Goal: Communication & Community: Answer question/provide support

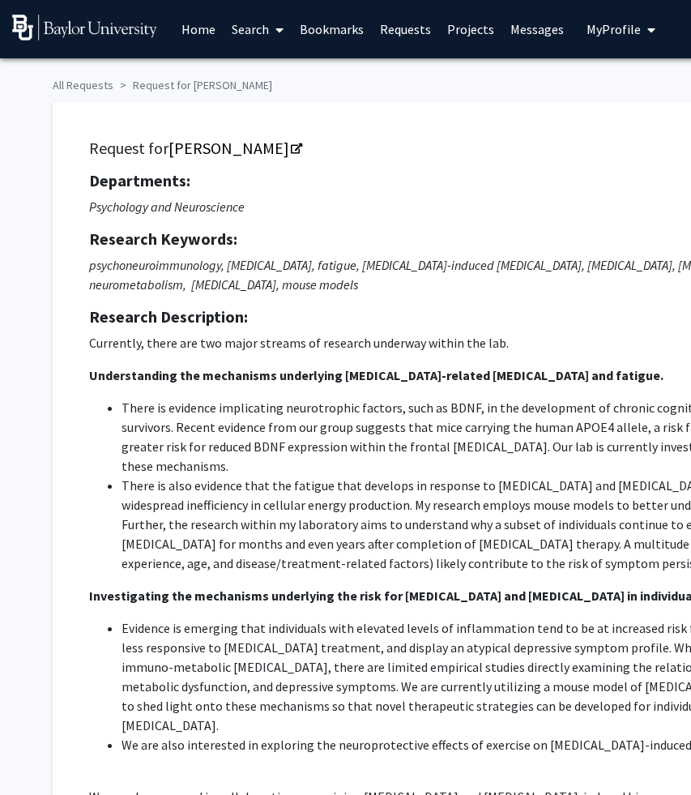
click at [542, 33] on link "Messages" at bounding box center [537, 29] width 70 height 57
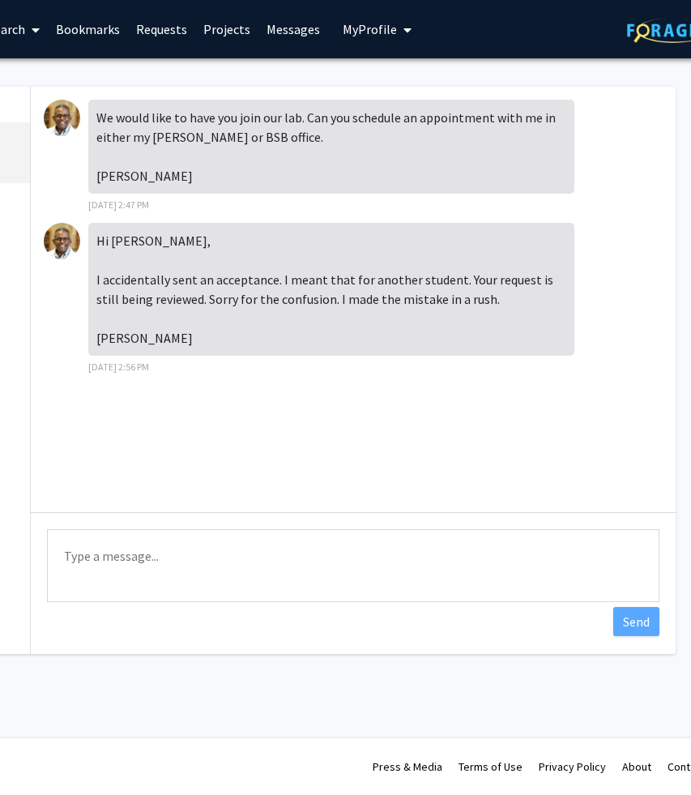
scroll to position [0, 237]
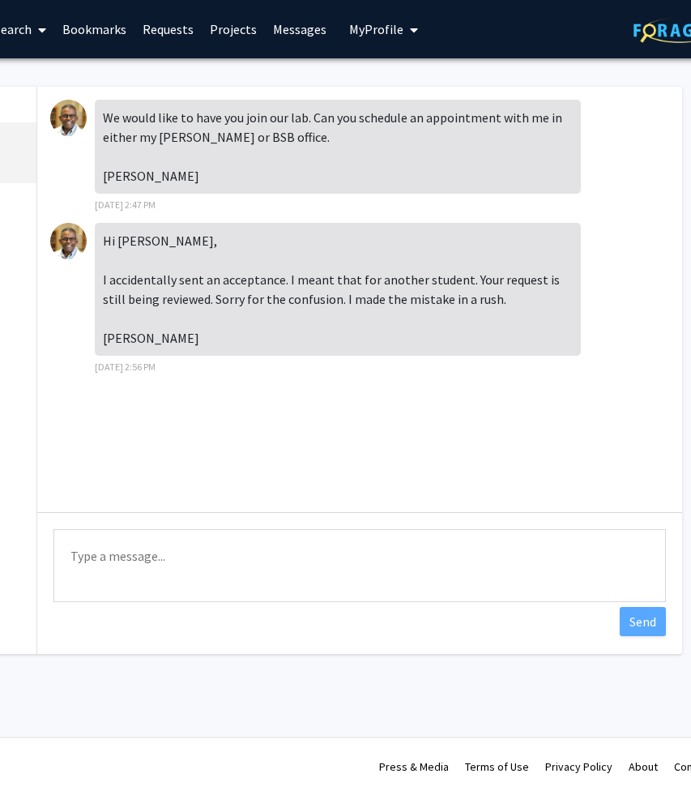
click at [305, 556] on textarea "Type a message" at bounding box center [359, 565] width 612 height 73
type textarea "No worries. Thank you for the quick clear-up!"
click at [646, 618] on button "Send" at bounding box center [643, 621] width 46 height 29
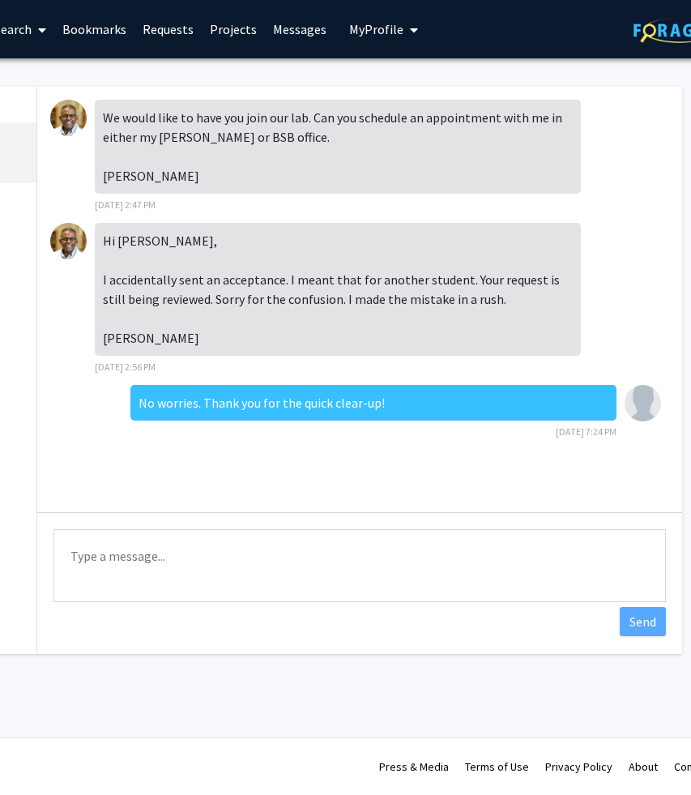
scroll to position [0, 271]
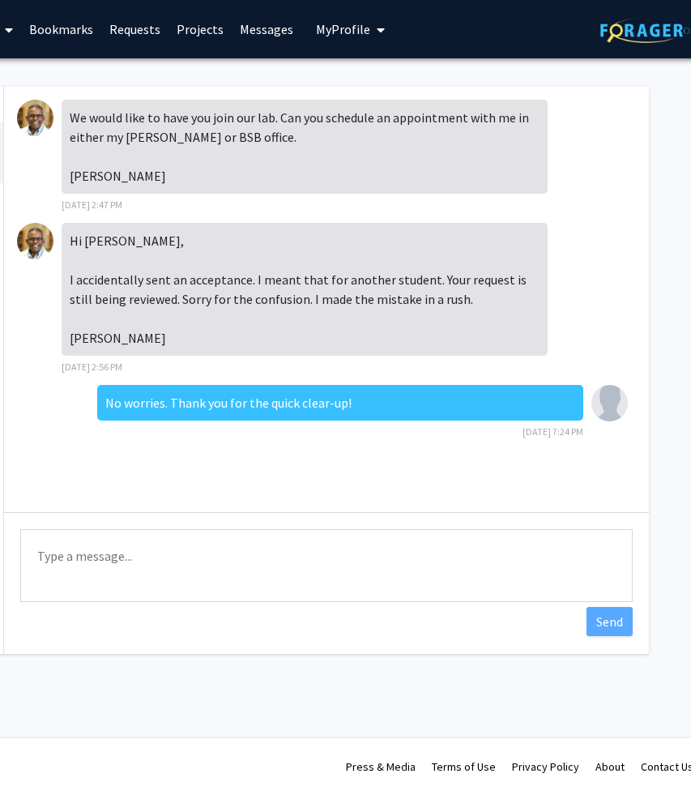
click at [349, 34] on span "My Profile" at bounding box center [343, 29] width 54 height 16
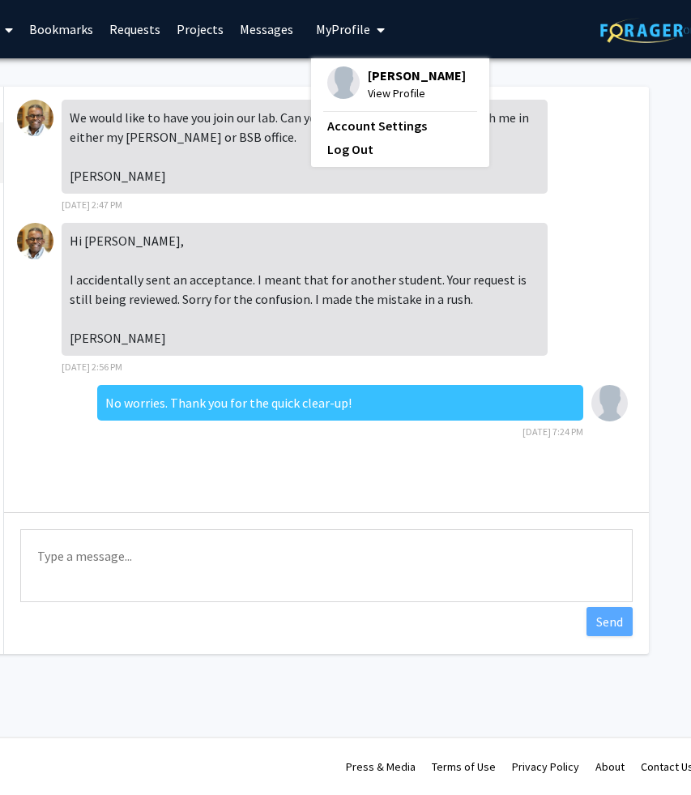
click at [347, 75] on img at bounding box center [343, 82] width 32 height 32
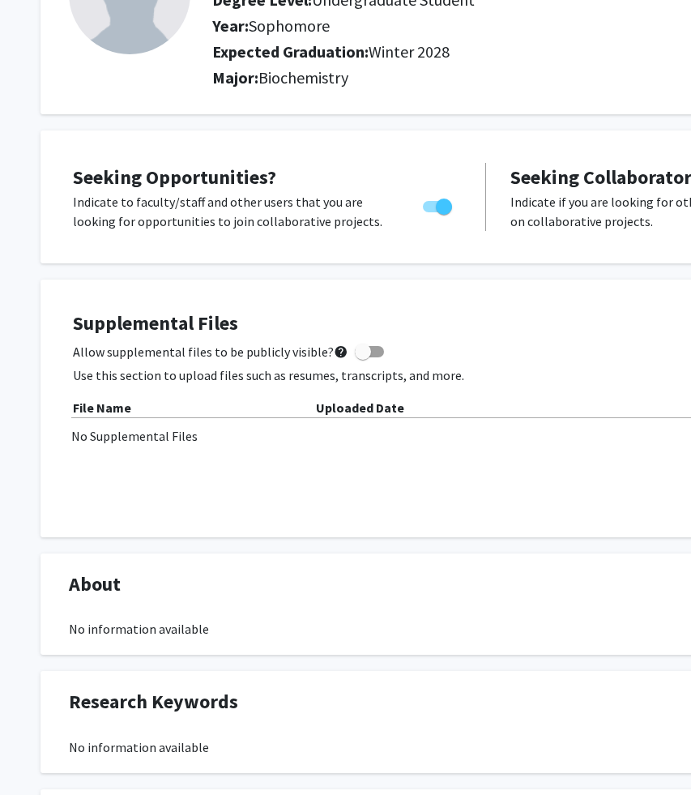
scroll to position [156, 0]
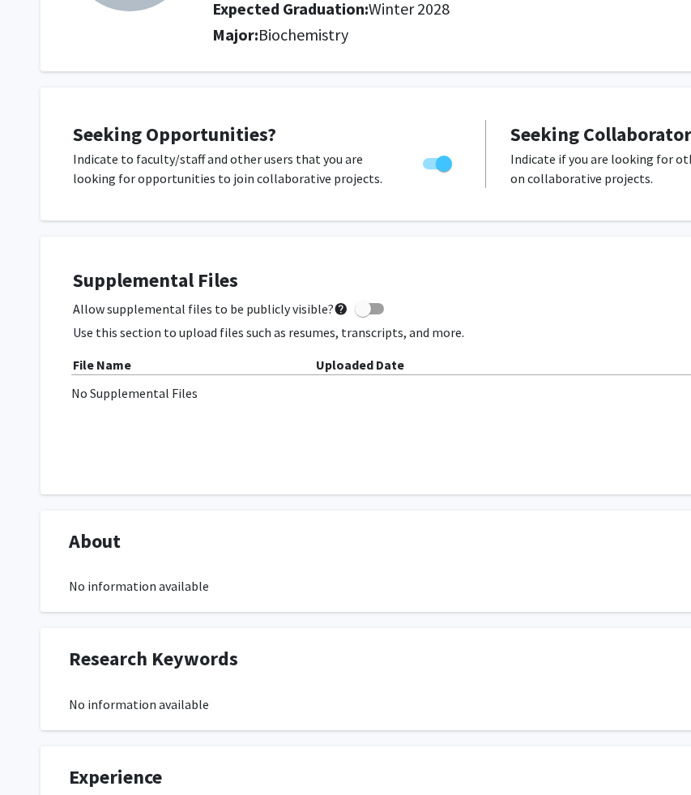
click at [169, 394] on div "No Supplemental Files" at bounding box center [485, 392] width 829 height 19
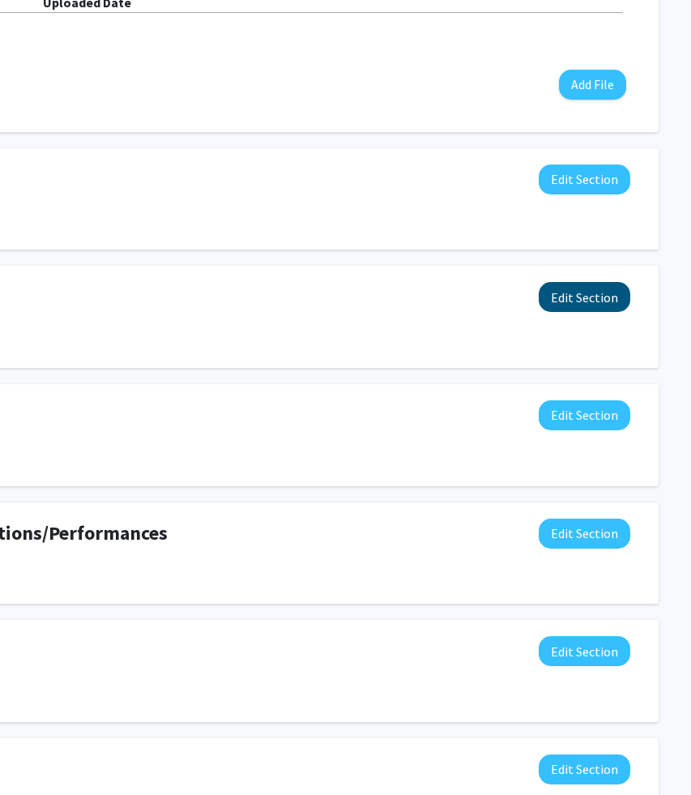
scroll to position [579, 281]
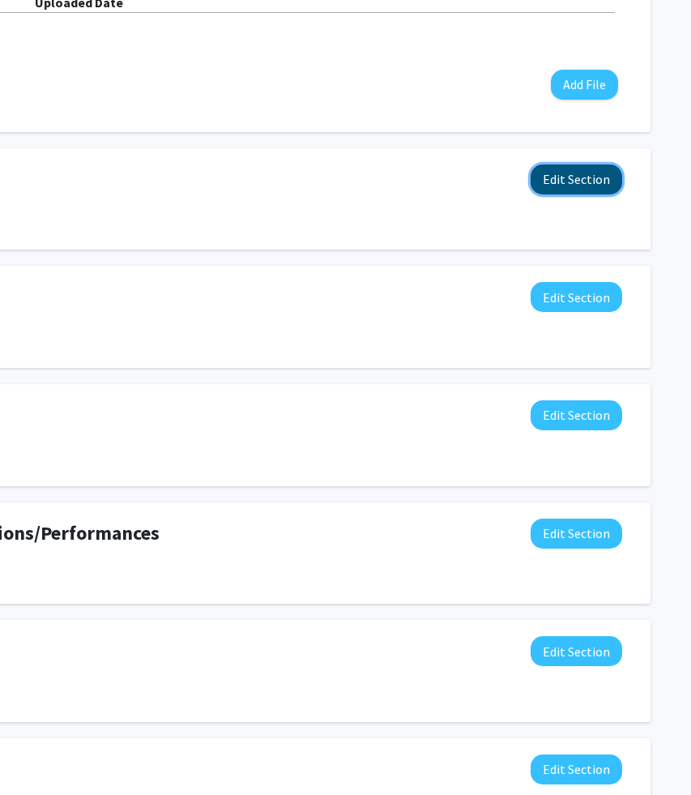
click at [602, 179] on button "Edit Section" at bounding box center [577, 179] width 92 height 30
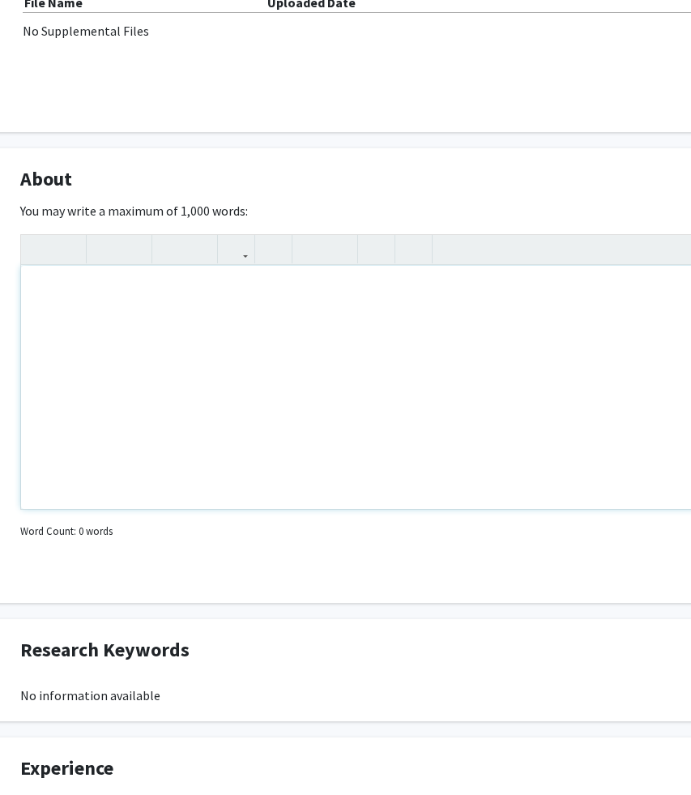
scroll to position [579, 0]
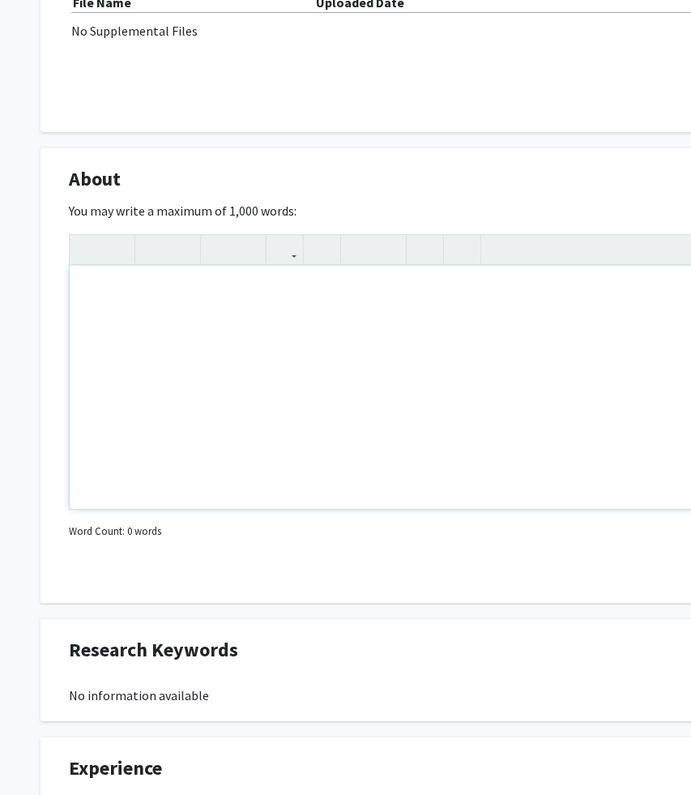
click at [402, 307] on div "Note to users with screen readers: Please deactivate our accessibility plugin f…" at bounding box center [486, 387] width 833 height 243
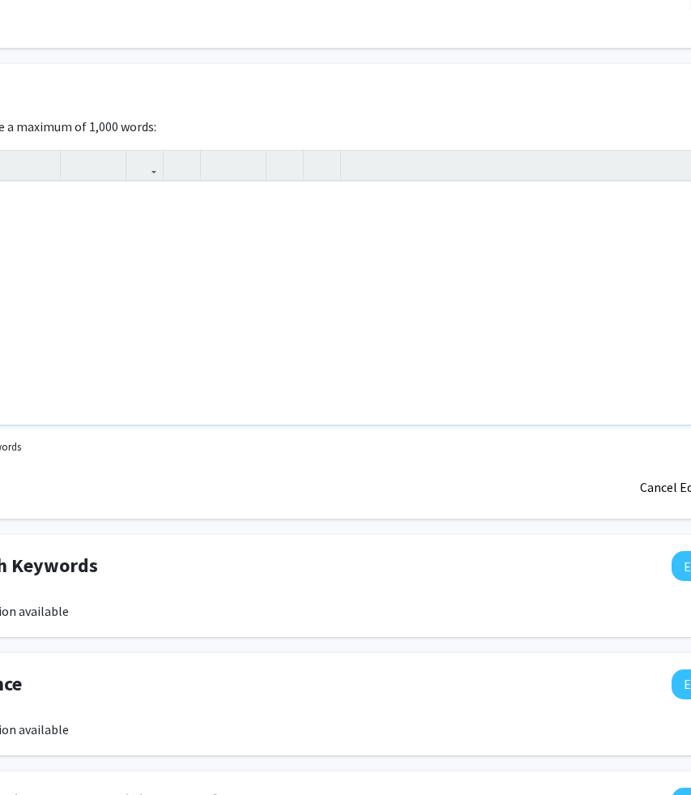
scroll to position [663, 281]
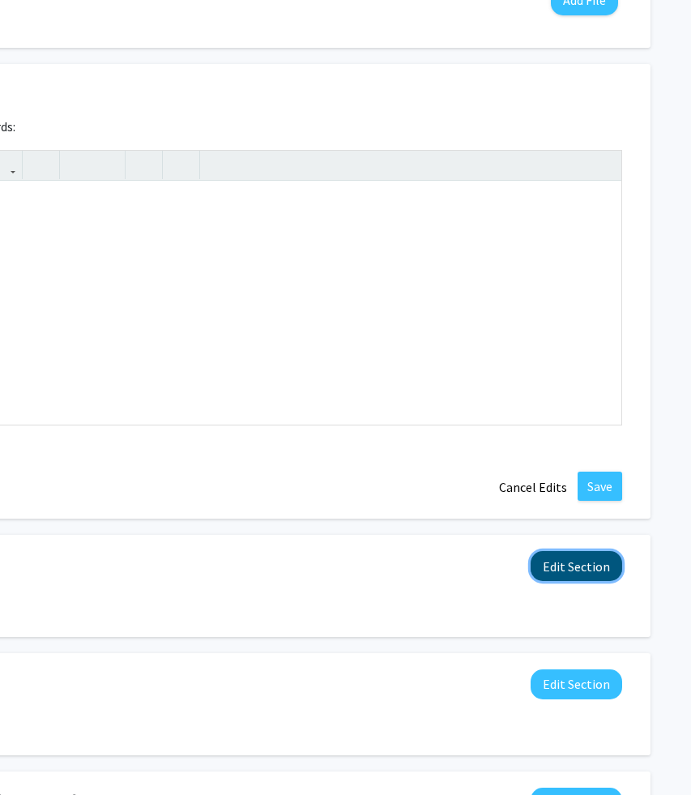
click at [567, 569] on button "Edit Section" at bounding box center [577, 566] width 92 height 30
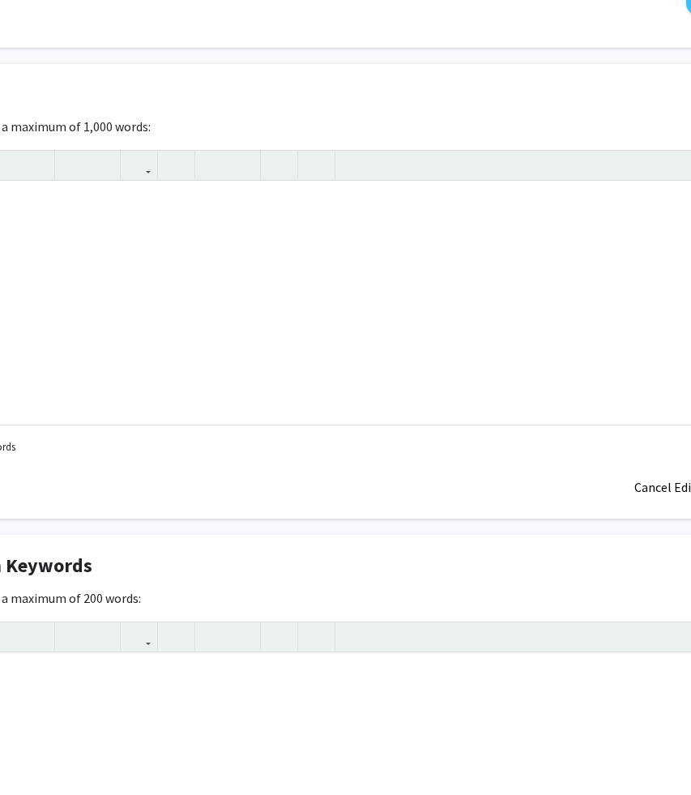
scroll to position [663, 0]
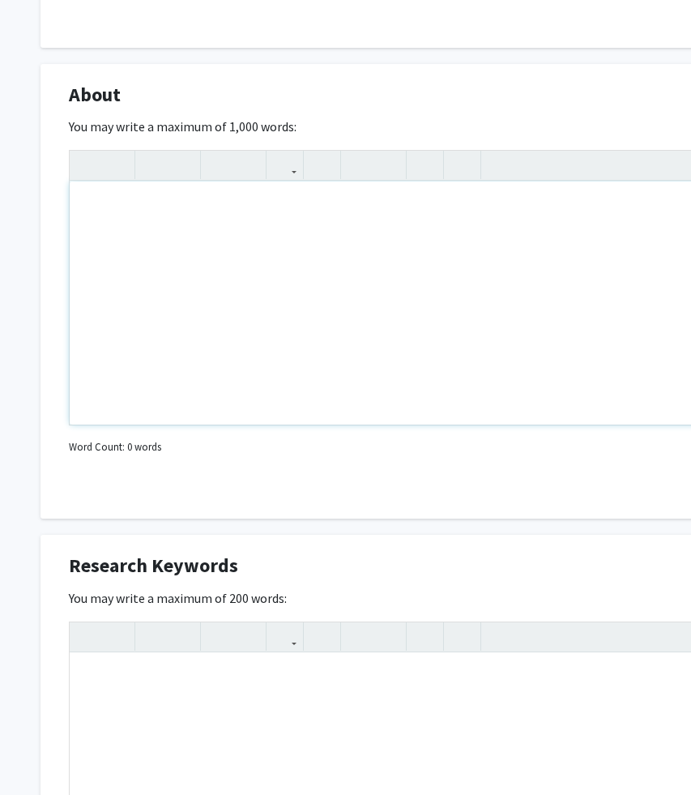
click at [275, 267] on div "Note to users with screen readers: Please deactivate our accessibility plugin f…" at bounding box center [486, 302] width 833 height 243
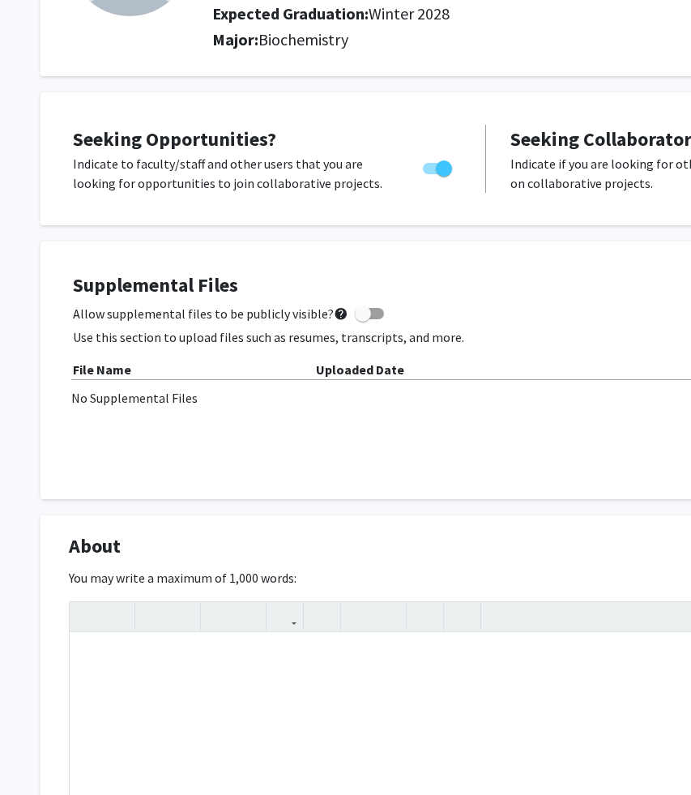
click at [417, 293] on h4 "Supplemental Files" at bounding box center [486, 285] width 826 height 23
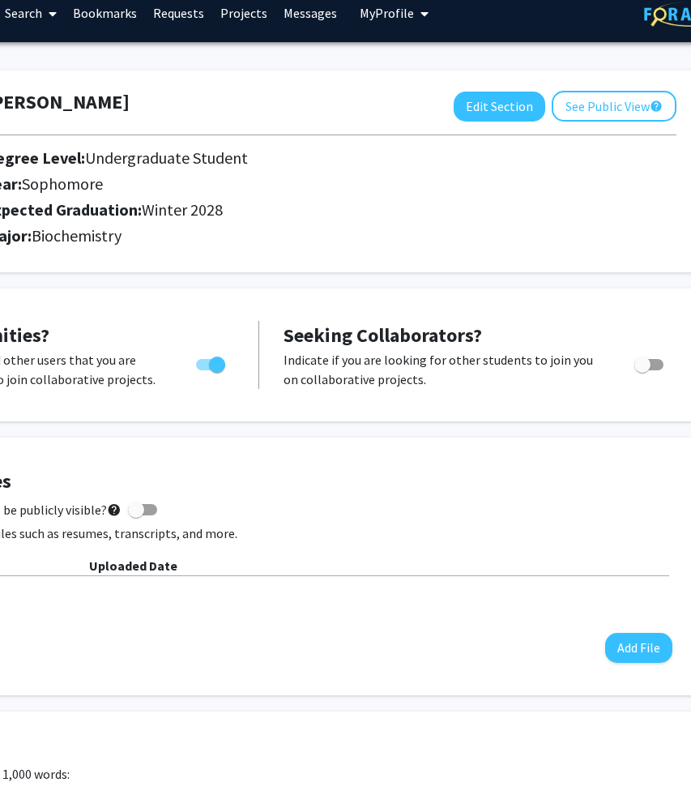
scroll to position [16, 0]
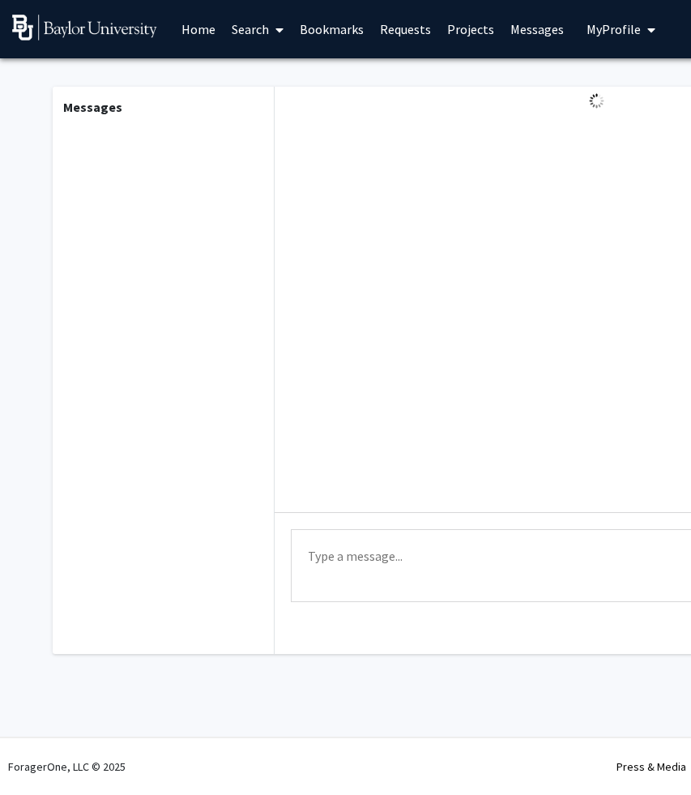
scroll to position [0, 271]
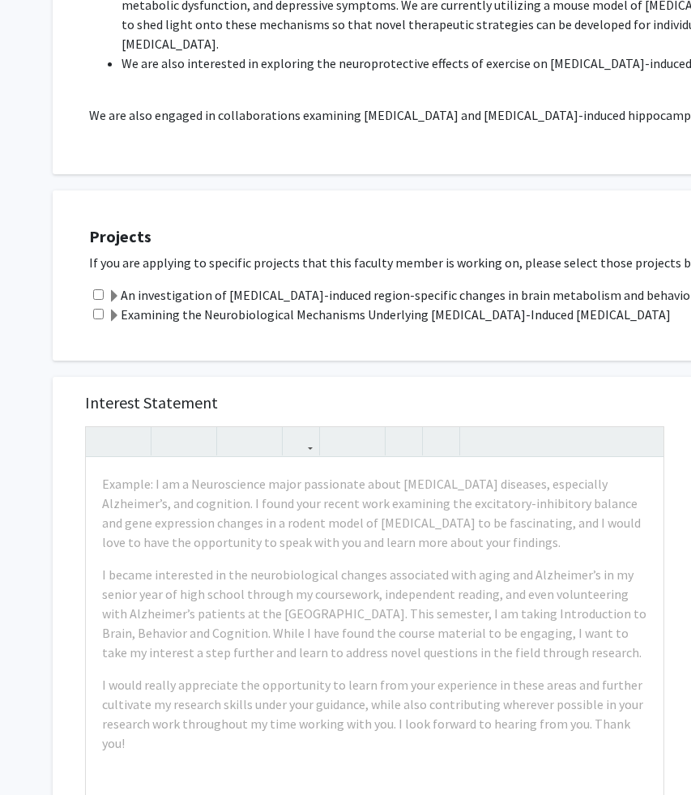
scroll to position [683, 0]
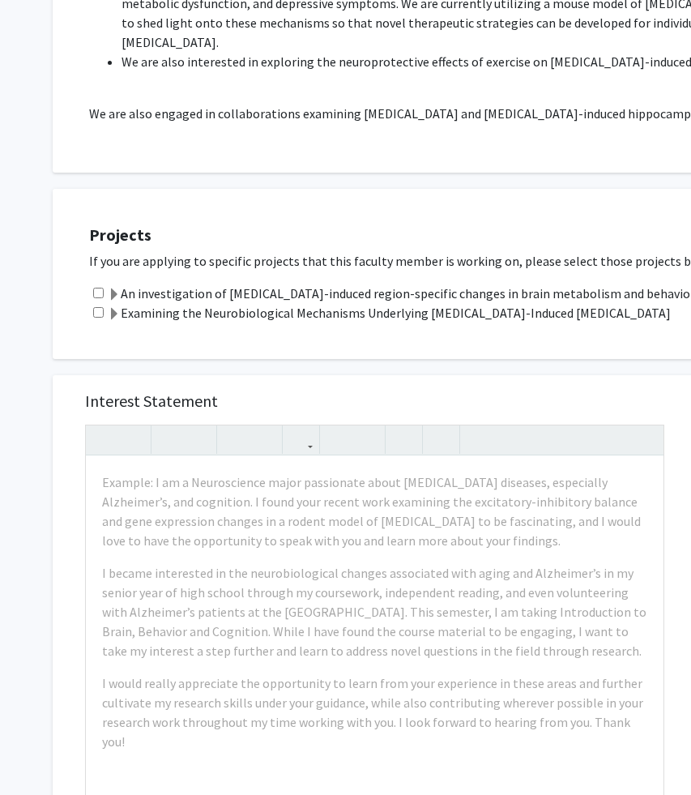
click at [198, 104] on p "We are also engaged in collaborations examining [MEDICAL_DATA] and [MEDICAL_DAT…" at bounding box center [492, 113] width 806 height 19
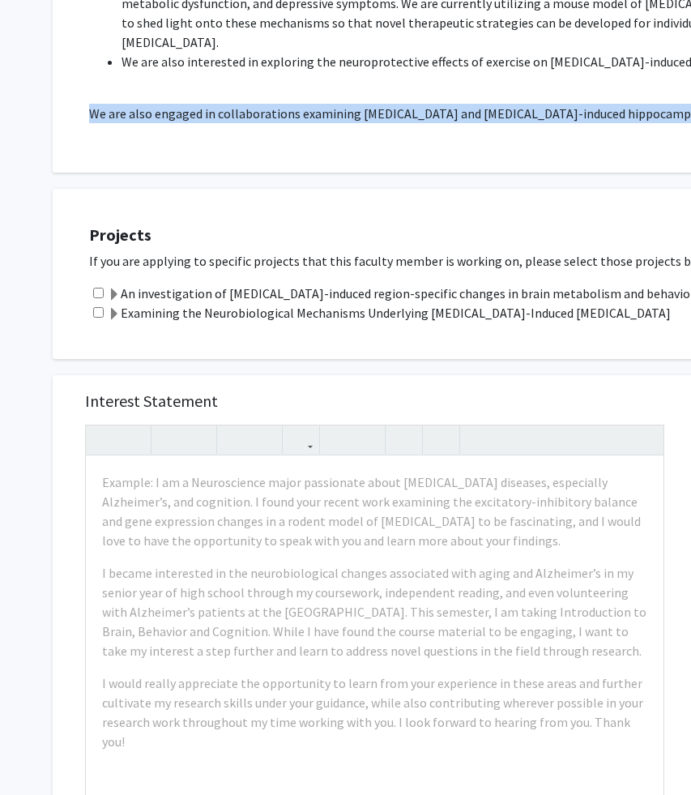
click at [198, 104] on p "We are also engaged in collaborations examining [MEDICAL_DATA] and [MEDICAL_DAT…" at bounding box center [492, 113] width 806 height 19
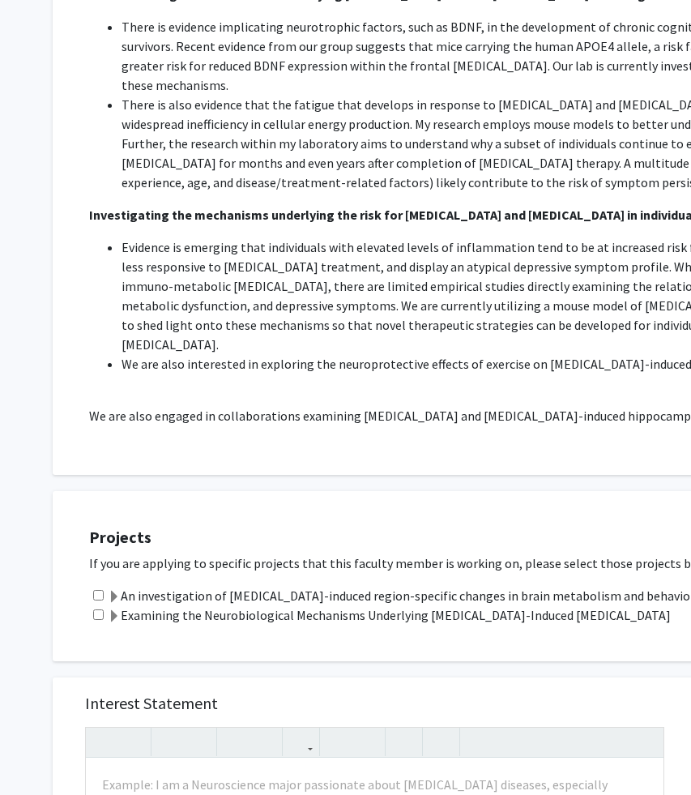
scroll to position [349, 0]
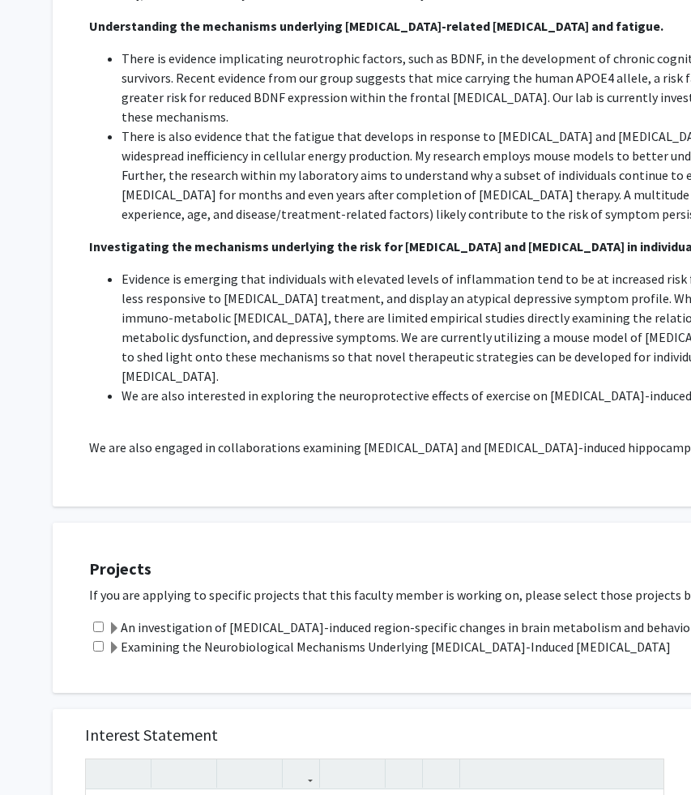
click at [182, 192] on span "ere is also evidence that the fatigue that develops in response to [MEDICAL_DAT…" at bounding box center [501, 175] width 759 height 94
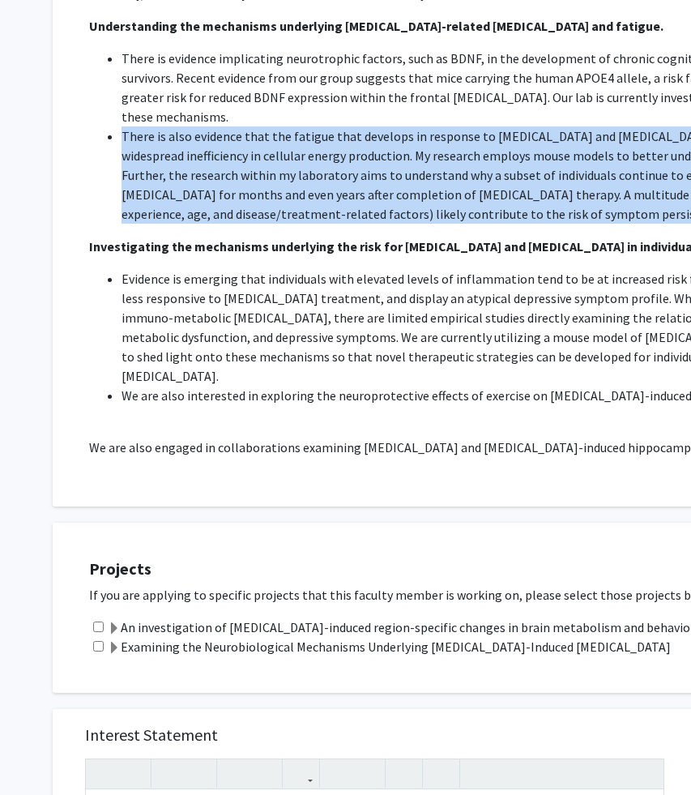
click at [182, 192] on span "ere is also evidence that the fatigue that develops in response to [MEDICAL_DAT…" at bounding box center [501, 175] width 759 height 94
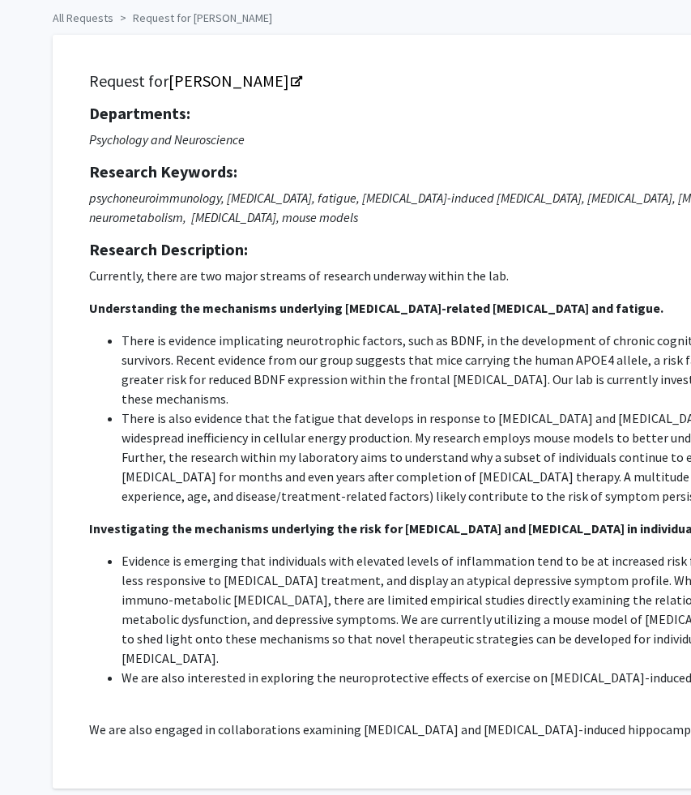
scroll to position [0, 0]
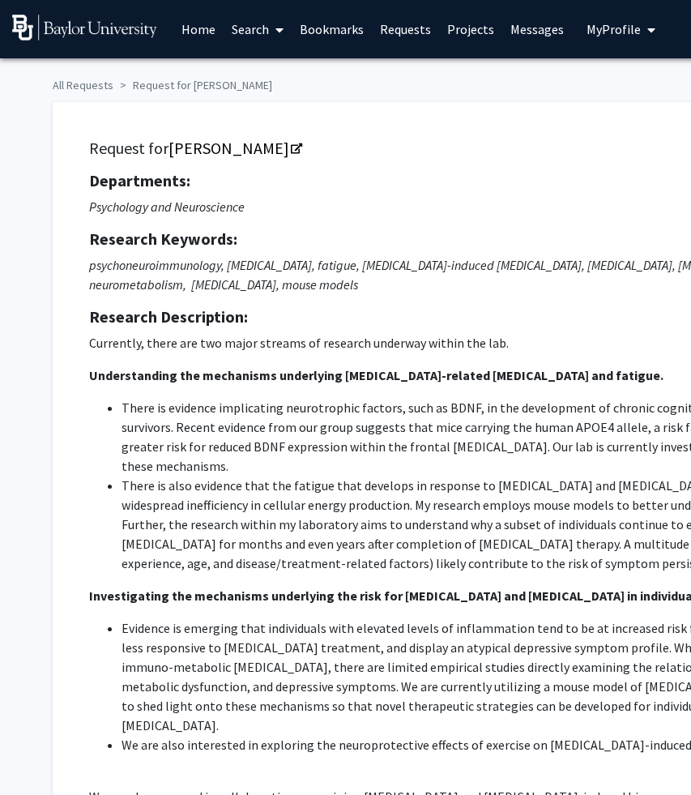
click at [398, 32] on link "Requests" at bounding box center [405, 29] width 67 height 57
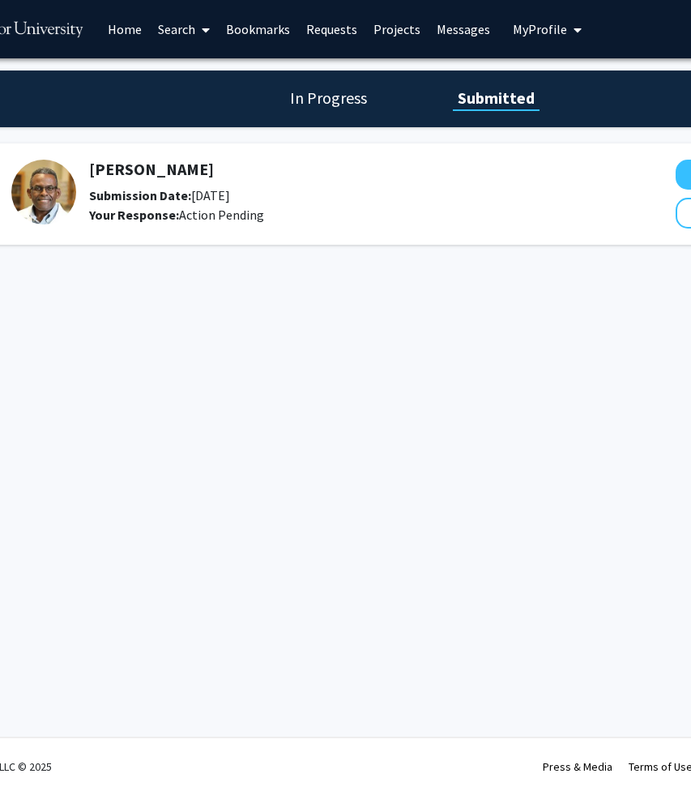
scroll to position [0, 281]
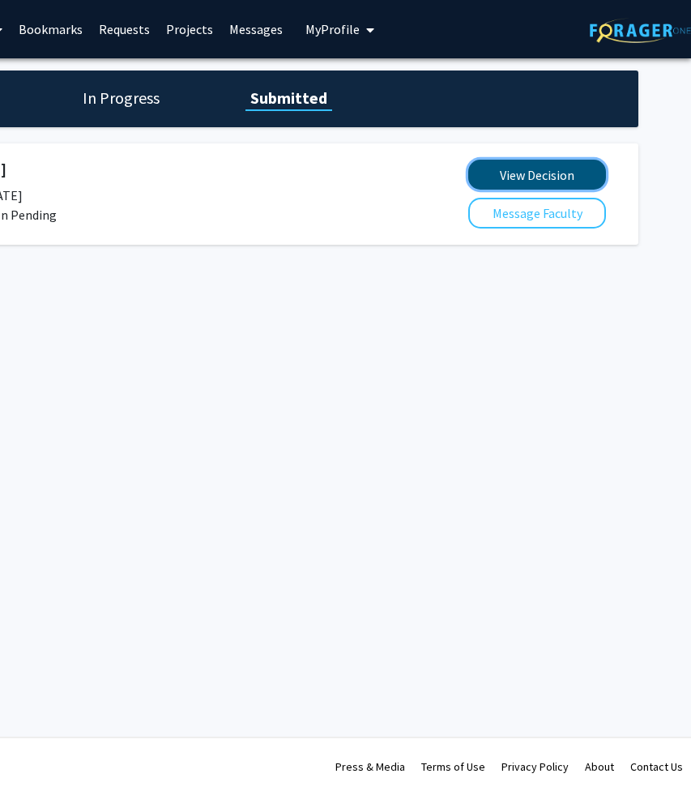
click at [508, 181] on button "View Decision" at bounding box center [537, 175] width 138 height 30
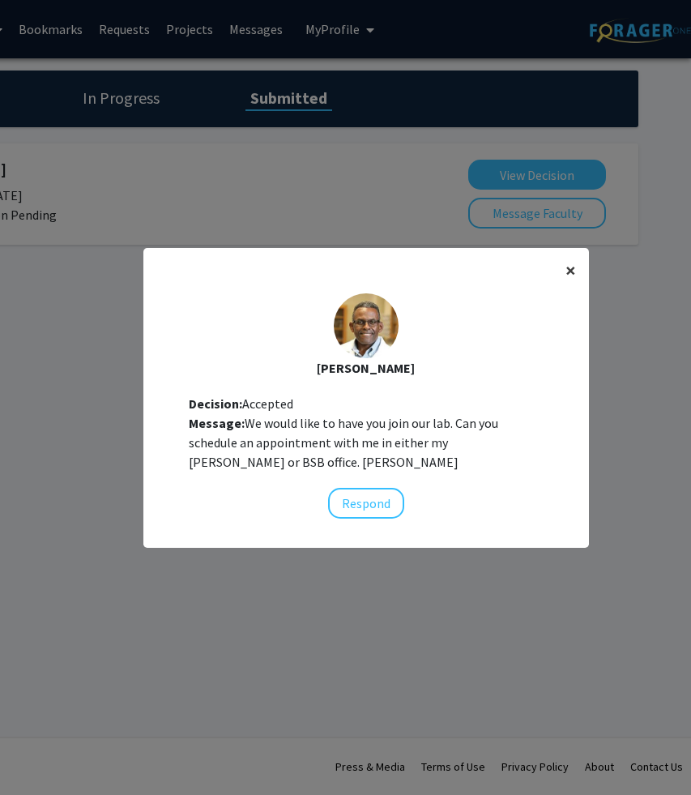
click at [569, 271] on span "×" at bounding box center [570, 270] width 11 height 25
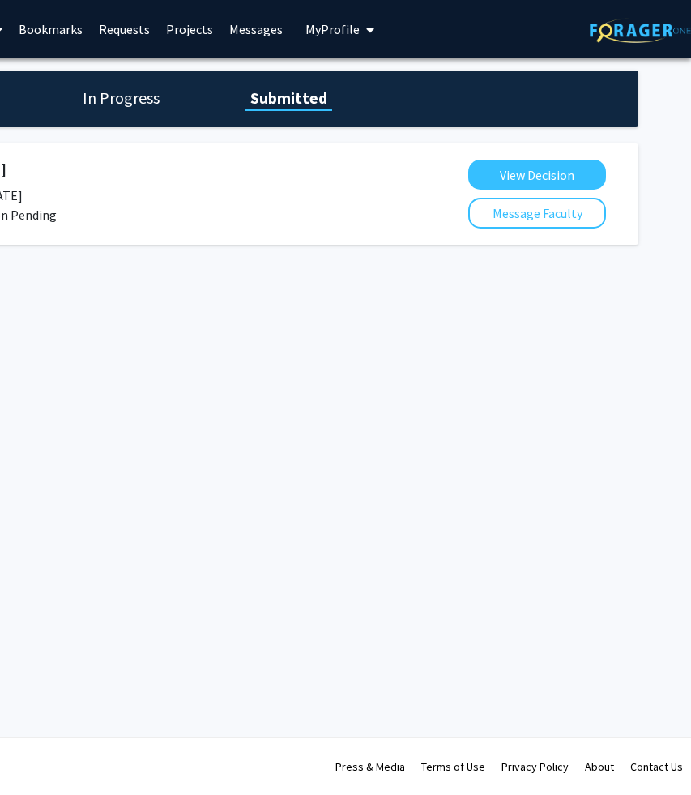
click at [139, 106] on h1 "In Progress" at bounding box center [121, 98] width 87 height 23
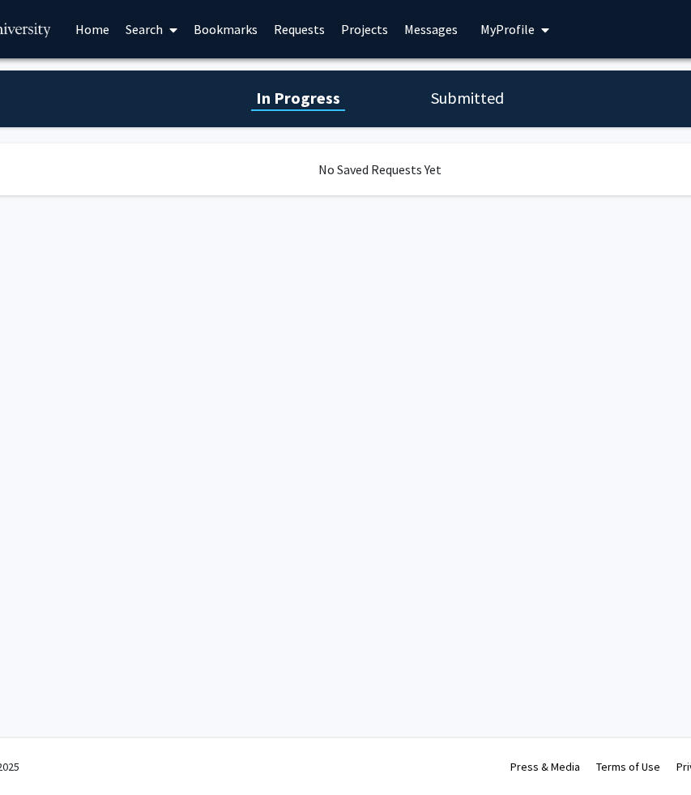
scroll to position [0, 0]
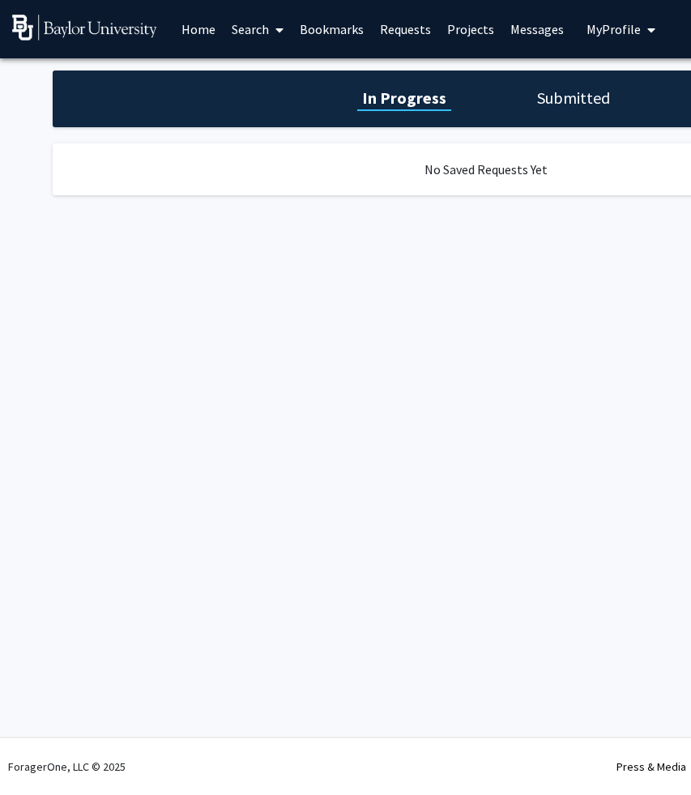
click at [552, 113] on div "In Progress Submitted" at bounding box center [486, 98] width 867 height 57
click at [556, 100] on h1 "Submitted" at bounding box center [573, 98] width 83 height 23
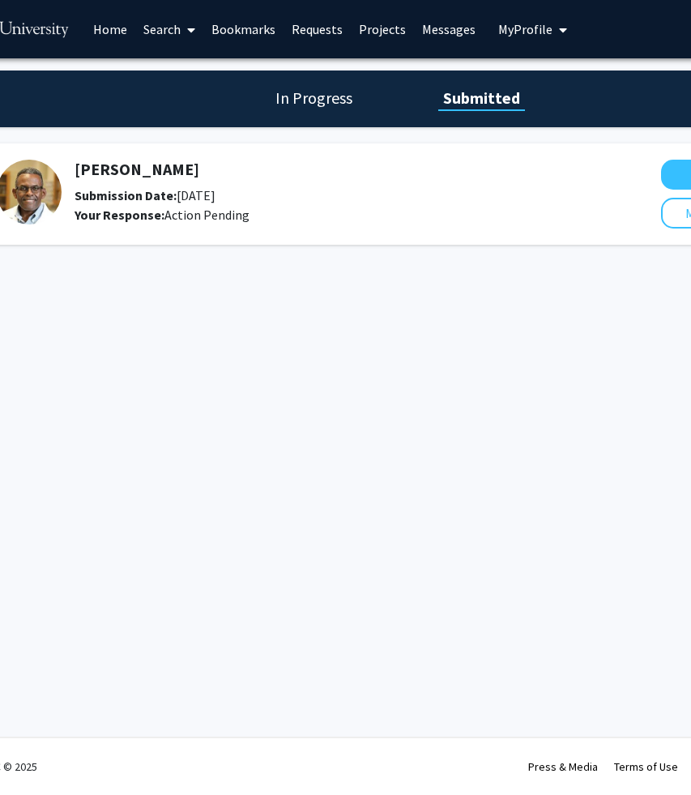
scroll to position [0, 281]
